Goal: Find specific page/section: Find specific page/section

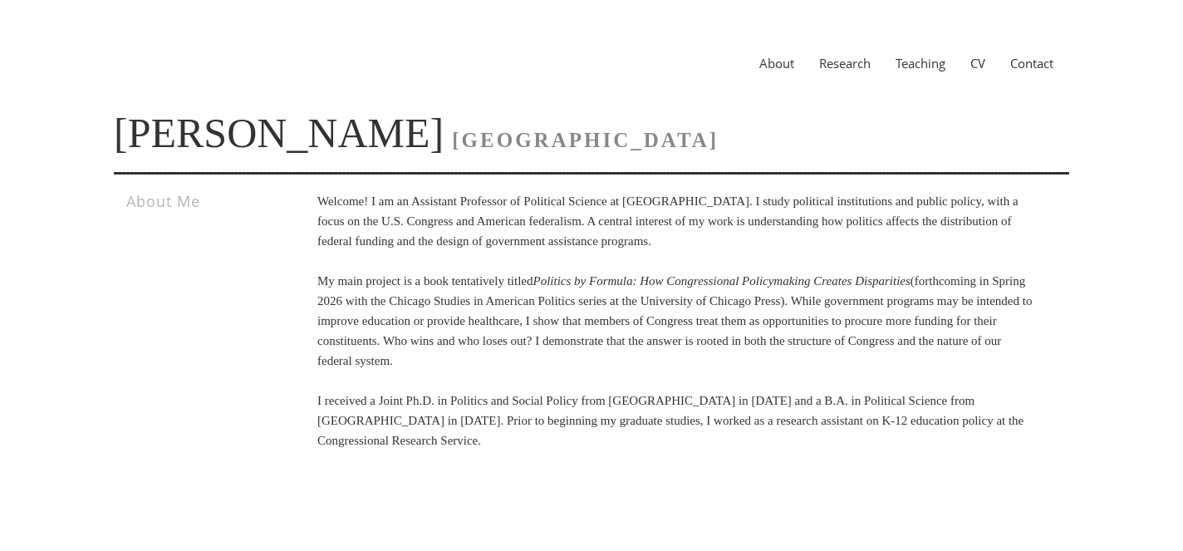
click at [847, 62] on link "Research" at bounding box center [845, 63] width 76 height 17
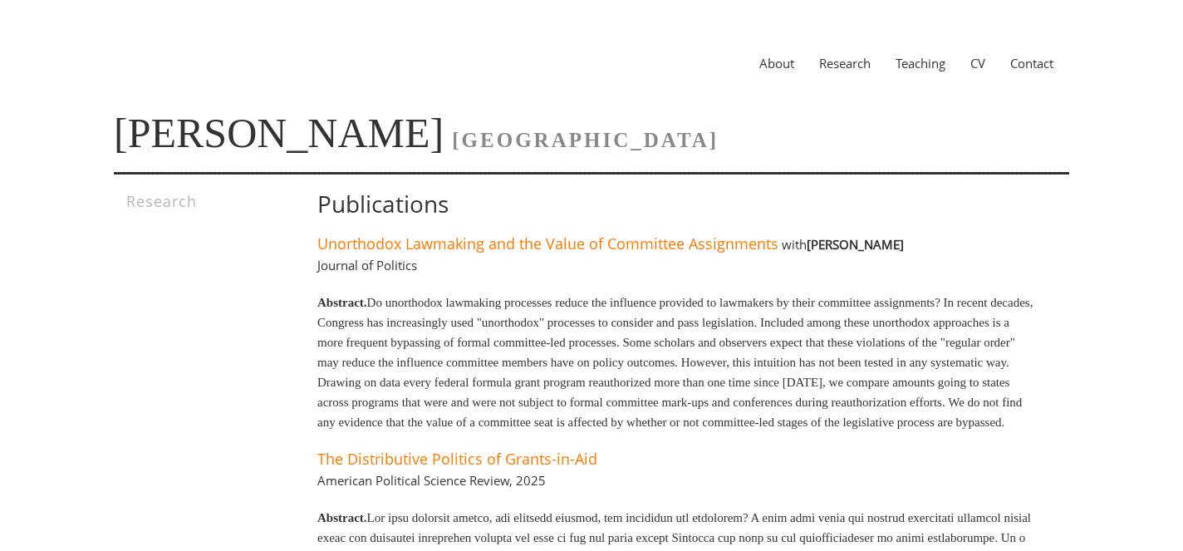
click at [944, 64] on link "Teaching" at bounding box center [920, 63] width 75 height 17
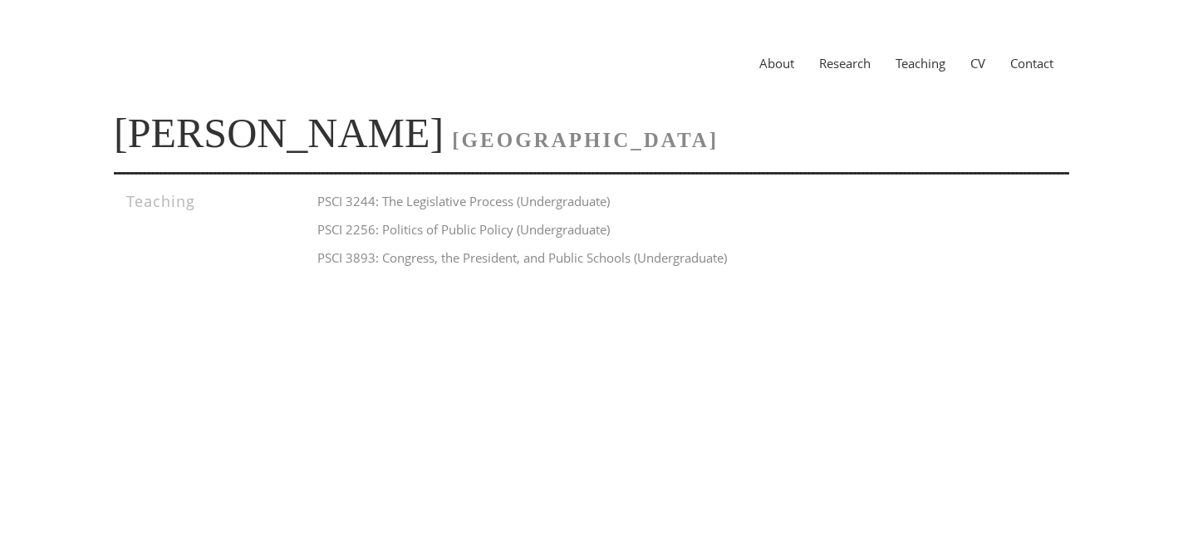
click at [962, 68] on link "CV" at bounding box center [978, 63] width 40 height 17
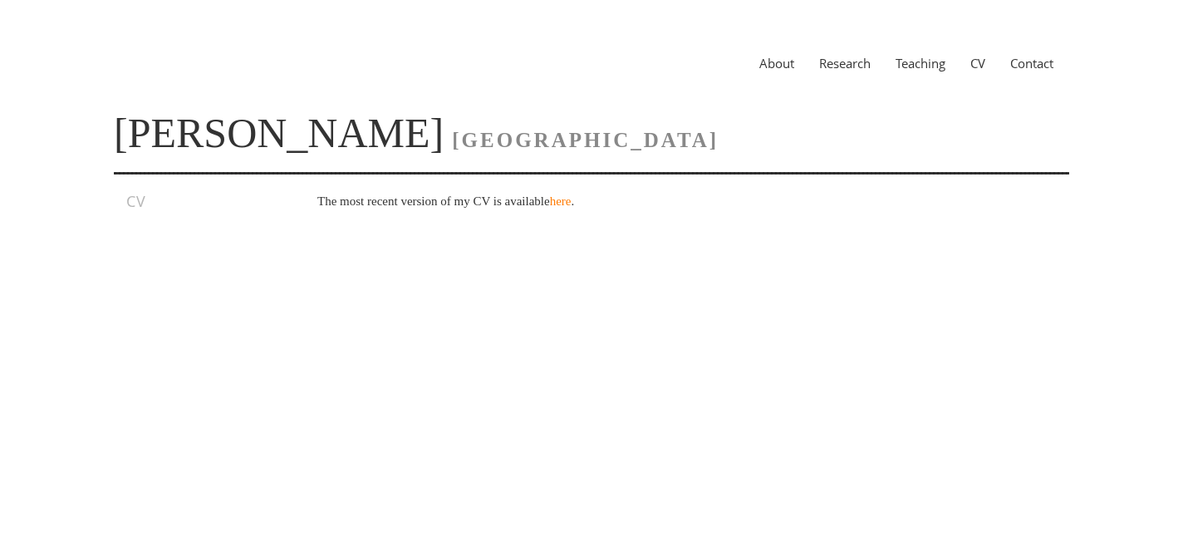
click at [1029, 56] on link "Contact" at bounding box center [1032, 63] width 68 height 17
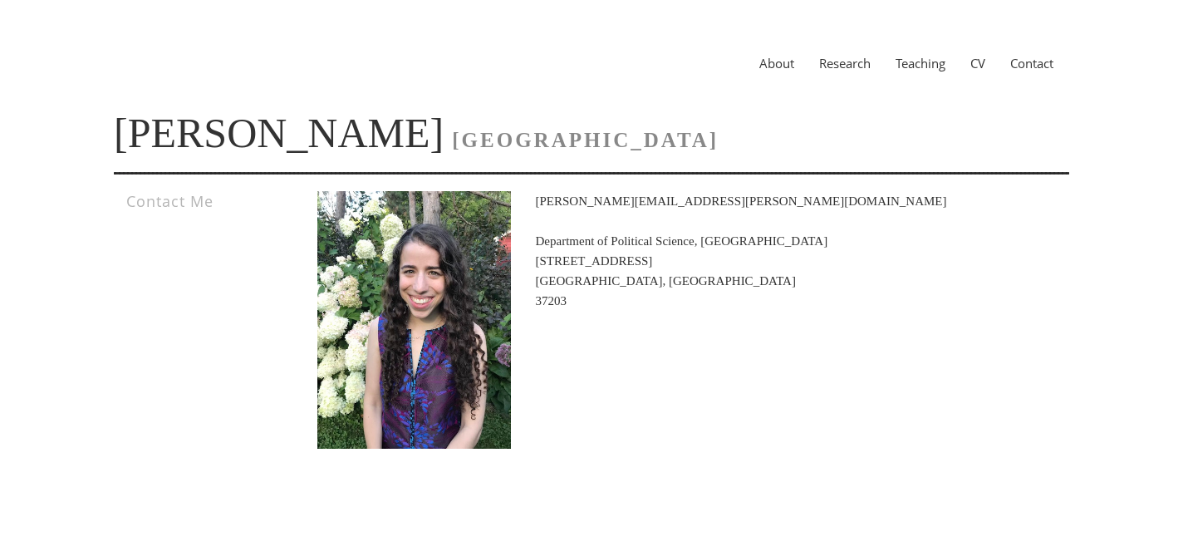
click at [922, 66] on link "Teaching" at bounding box center [920, 63] width 75 height 17
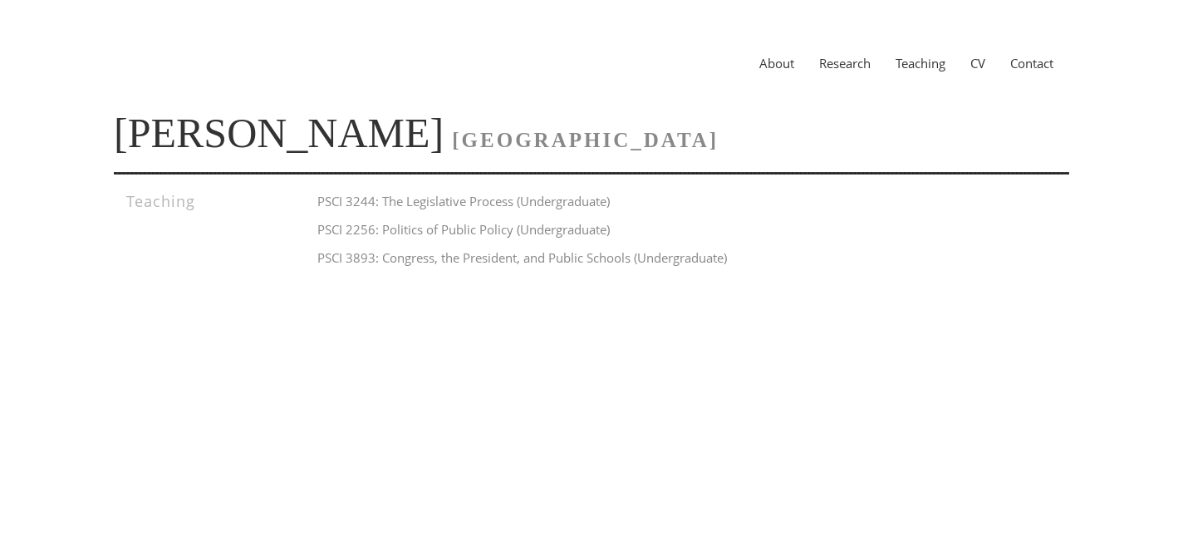
click at [975, 64] on link "CV" at bounding box center [978, 63] width 40 height 17
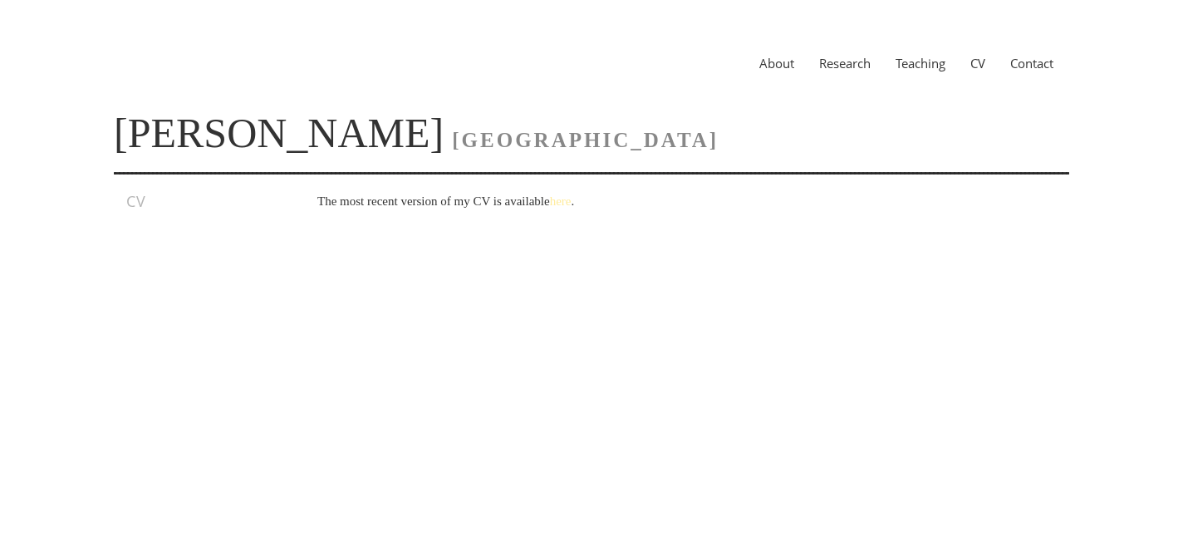
click at [572, 201] on link "here" at bounding box center [561, 200] width 22 height 13
